Goal: Task Accomplishment & Management: Use online tool/utility

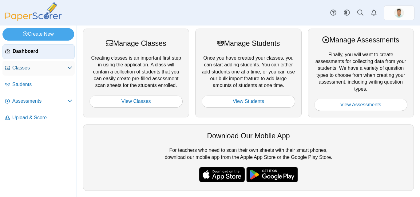
click at [37, 70] on span "Classes" at bounding box center [39, 68] width 55 height 7
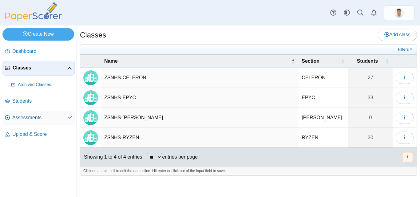
click at [65, 119] on span "Assessments" at bounding box center [39, 117] width 55 height 7
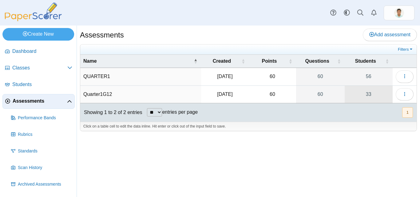
click at [369, 94] on link "33" at bounding box center [369, 94] width 48 height 17
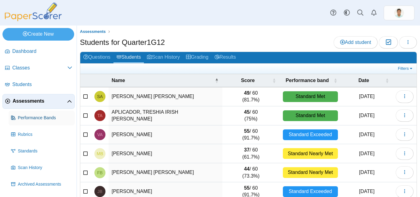
scroll to position [15, 0]
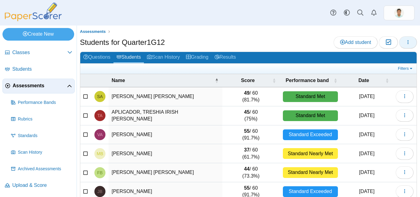
click at [405, 44] on icon "button" at bounding box center [407, 42] width 5 height 5
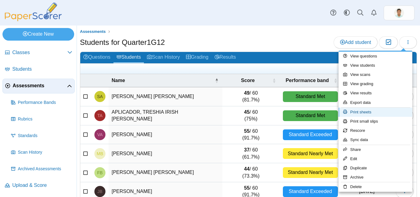
click at [377, 112] on link "Print sheets" at bounding box center [375, 112] width 74 height 9
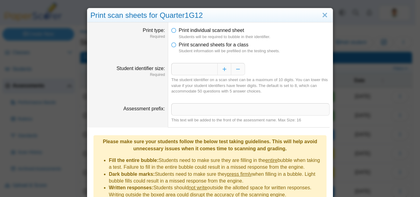
scroll to position [75, 0]
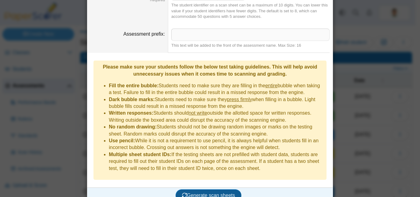
click at [196, 193] on span "Generate scan sheets" at bounding box center [208, 195] width 53 height 5
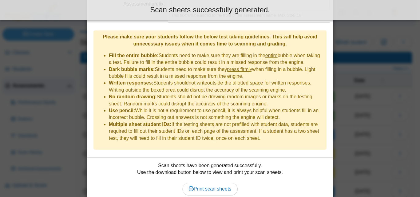
scroll to position [124, 0]
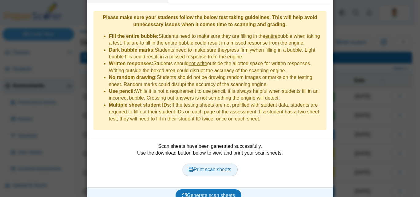
click at [198, 167] on span "Print scan sheets" at bounding box center [210, 169] width 43 height 5
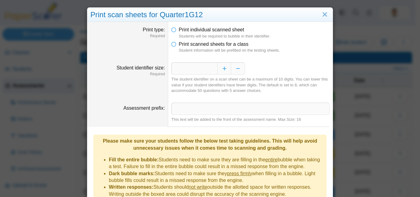
scroll to position [0, 0]
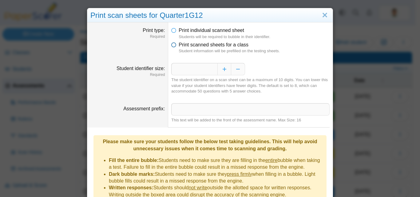
click at [171, 46] on icon at bounding box center [173, 43] width 5 height 4
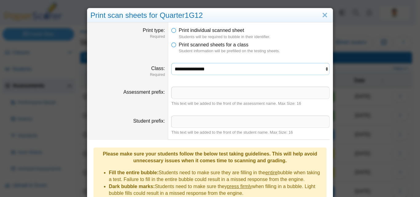
click at [244, 71] on select "**********" at bounding box center [250, 69] width 158 height 12
select select "**********"
click at [171, 63] on select "**********" at bounding box center [250, 69] width 158 height 12
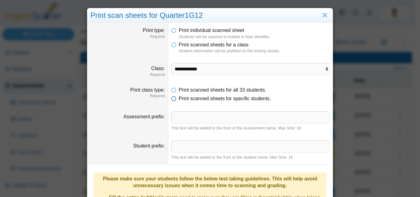
click at [171, 99] on icon at bounding box center [173, 97] width 5 height 4
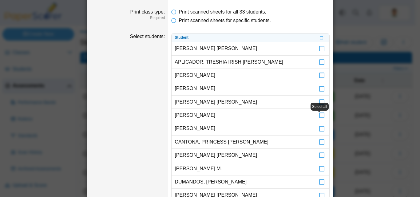
scroll to position [31, 0]
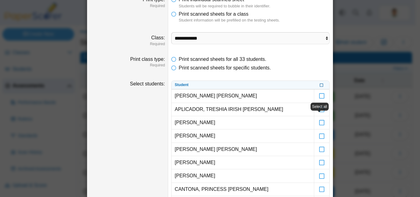
click at [320, 86] on icon at bounding box center [322, 84] width 4 height 3
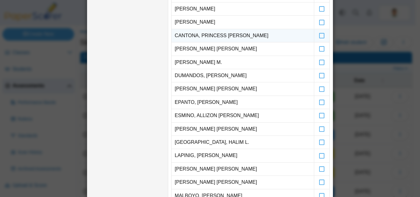
scroll to position [154, 0]
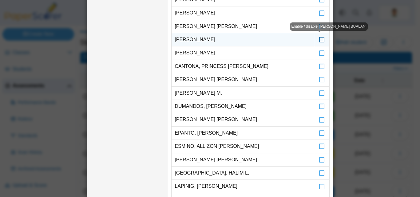
click at [319, 40] on icon at bounding box center [322, 37] width 6 height 6
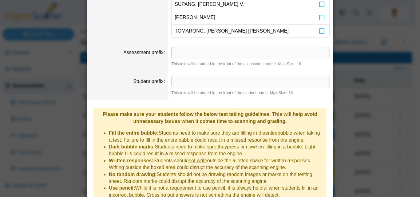
scroll to position [615, 0]
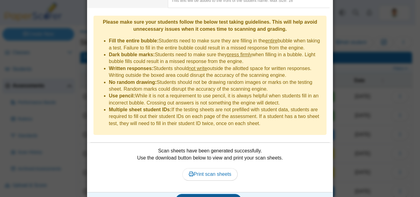
click at [213, 197] on span "Generate scan sheets" at bounding box center [208, 199] width 53 height 5
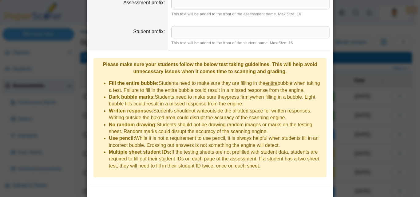
scroll to position [600, 0]
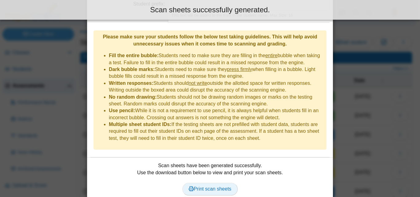
click at [207, 186] on span "Print scan sheets" at bounding box center [210, 188] width 43 height 5
